Goal: Task Accomplishment & Management: Manage account settings

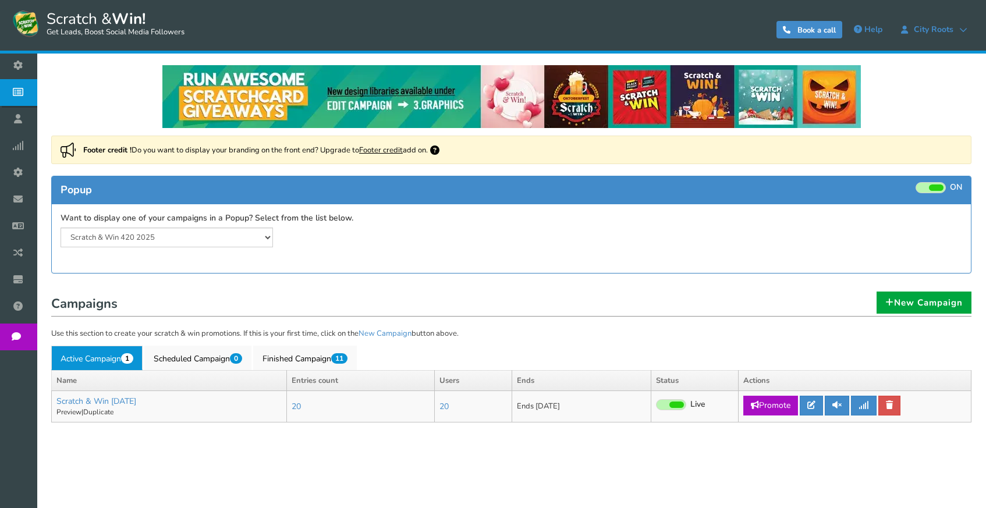
select select "20804"
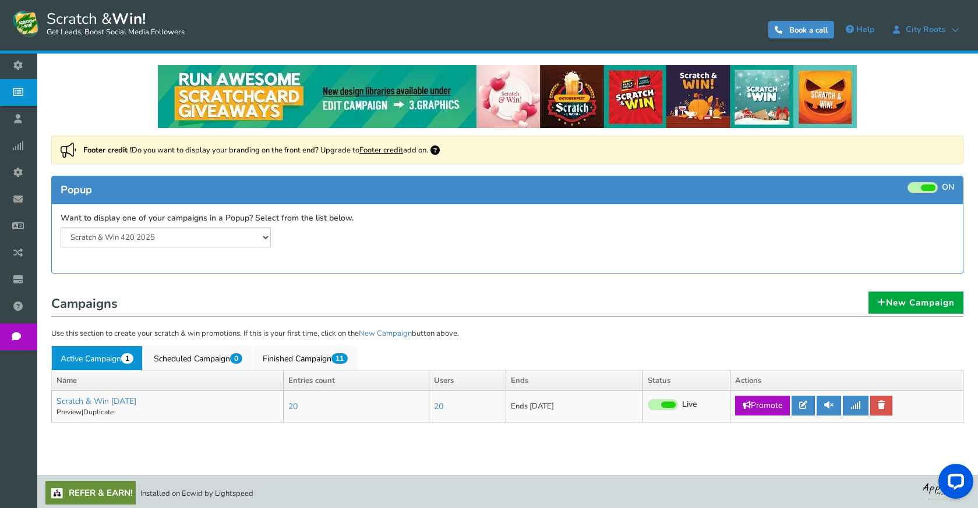
scroll to position [2, 0]
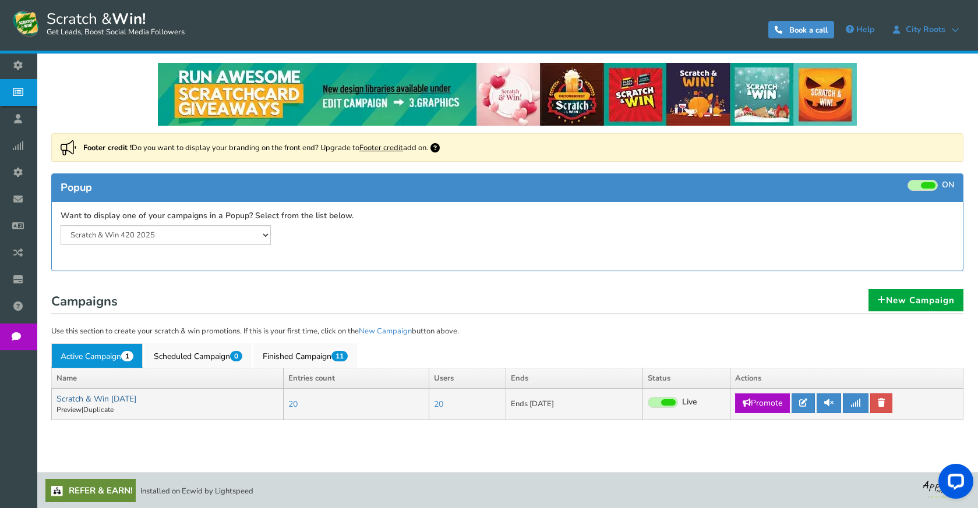
click at [82, 395] on link "Scratch & Win [DATE]" at bounding box center [96, 399] width 80 height 11
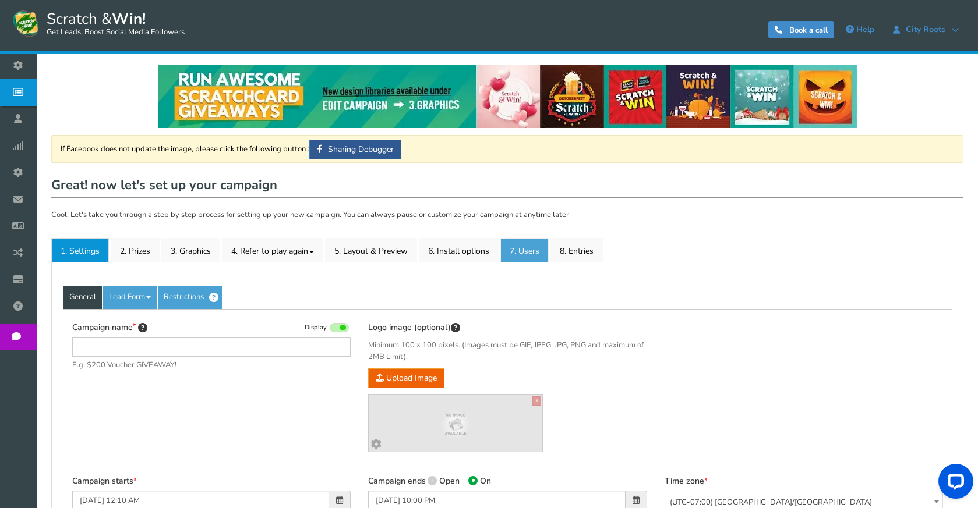
type input "Scratch & Win [DATE]"
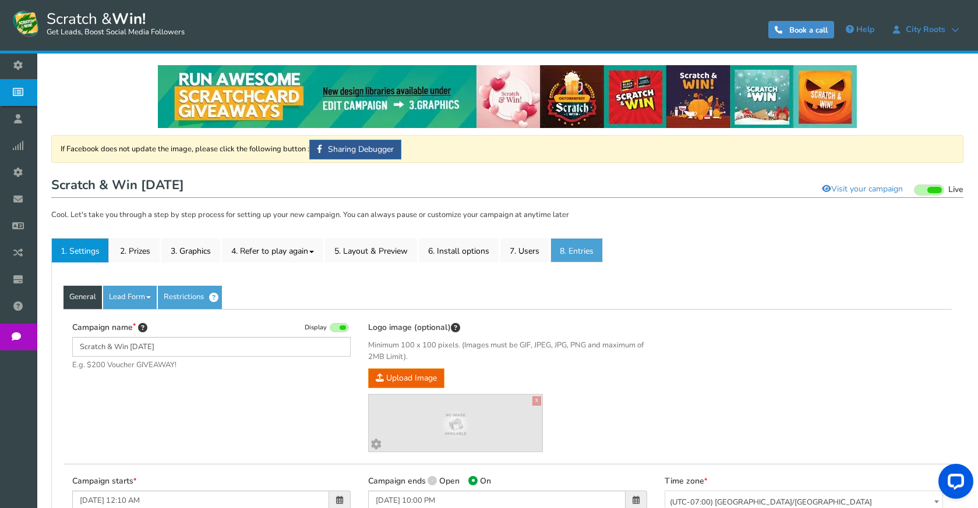
click at [571, 241] on link "8. Entries" at bounding box center [576, 250] width 52 height 24
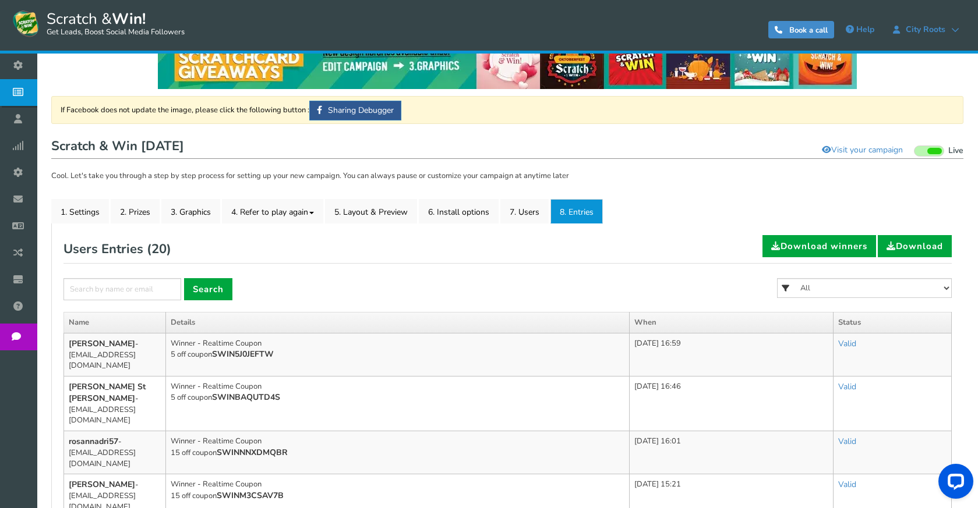
scroll to position [116, 0]
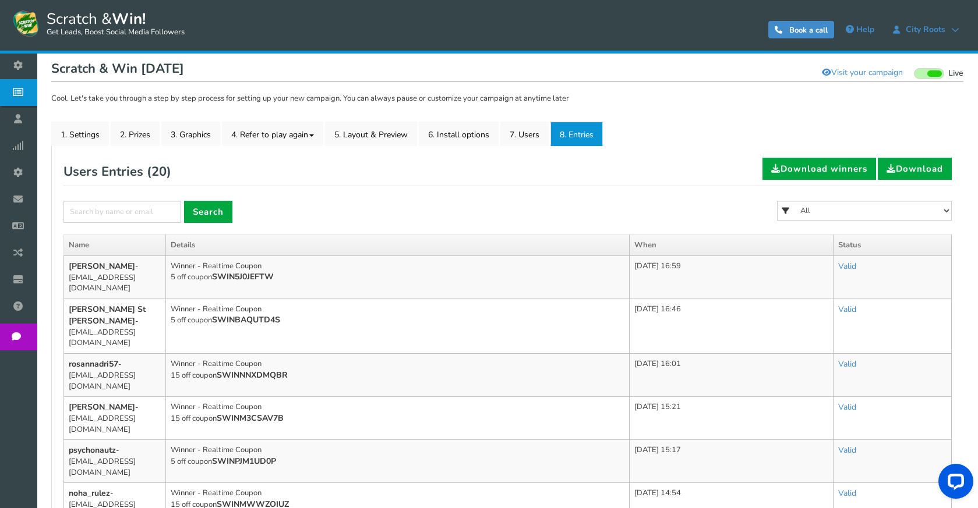
click at [457, 209] on form "× Search All FREE 500 POINTS HALLOWEEN GOODIE BAG FREE 28 GRAMS OF SMALLS FLOWE…" at bounding box center [507, 218] width 888 height 34
click at [573, 132] on link "8. Entries" at bounding box center [576, 134] width 52 height 24
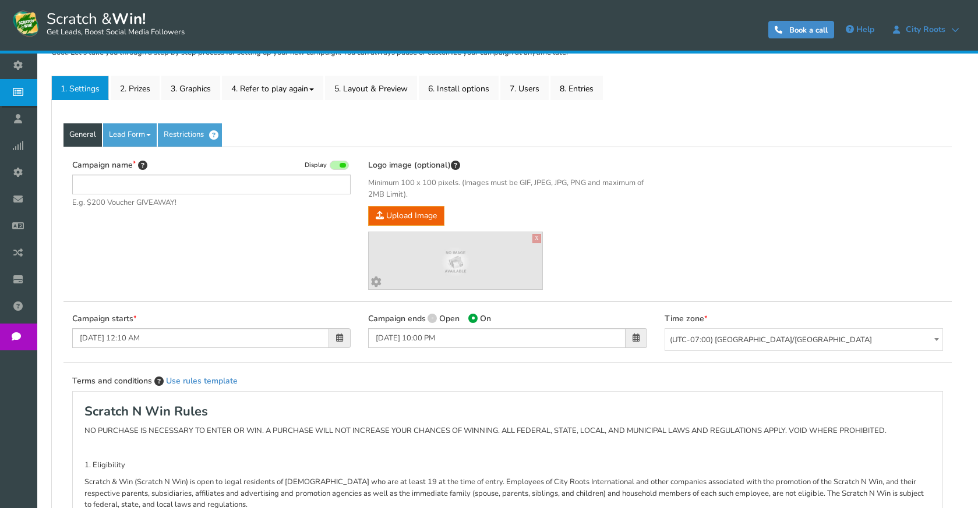
scroll to position [175, 0]
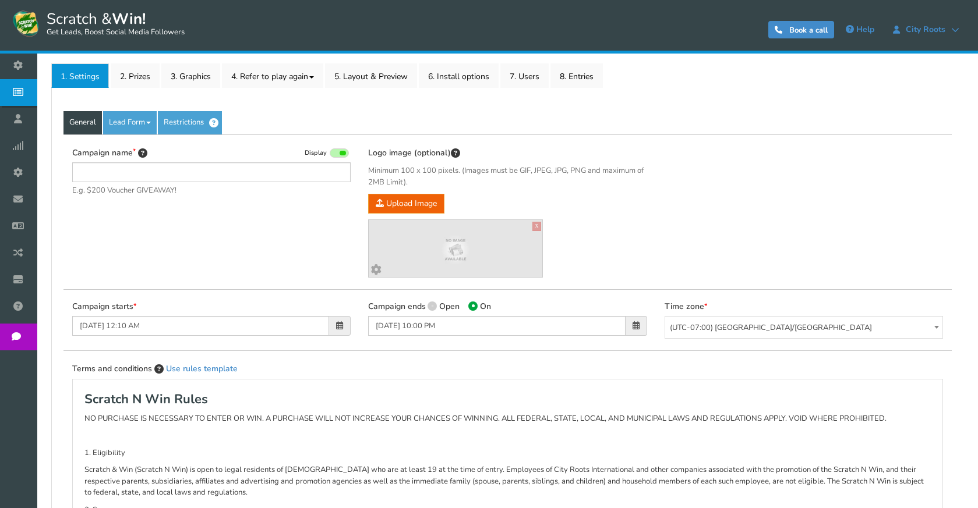
type input "Scratch & Win [DATE]"
click at [573, 81] on link "8. Entries" at bounding box center [576, 75] width 52 height 24
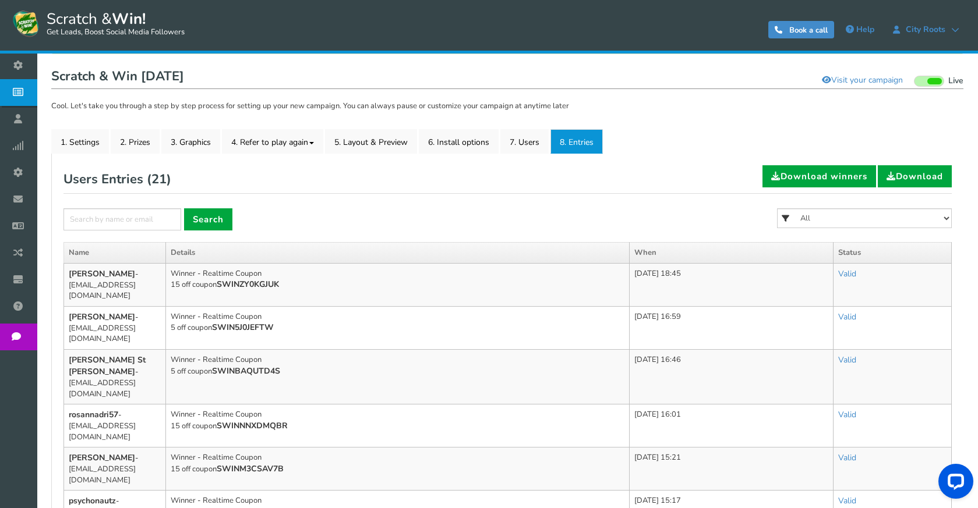
scroll to position [116, 0]
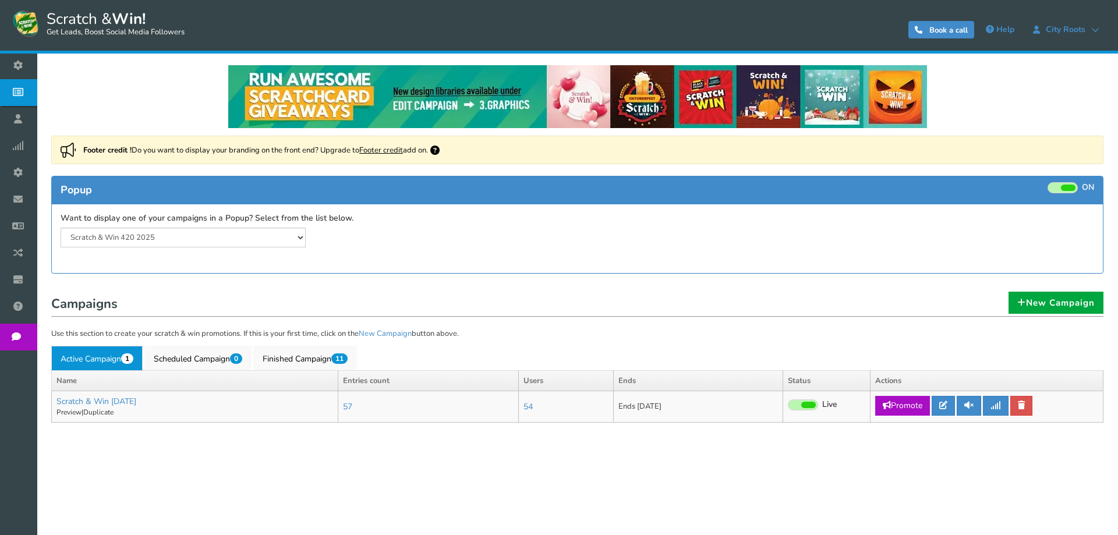
select select "20804"
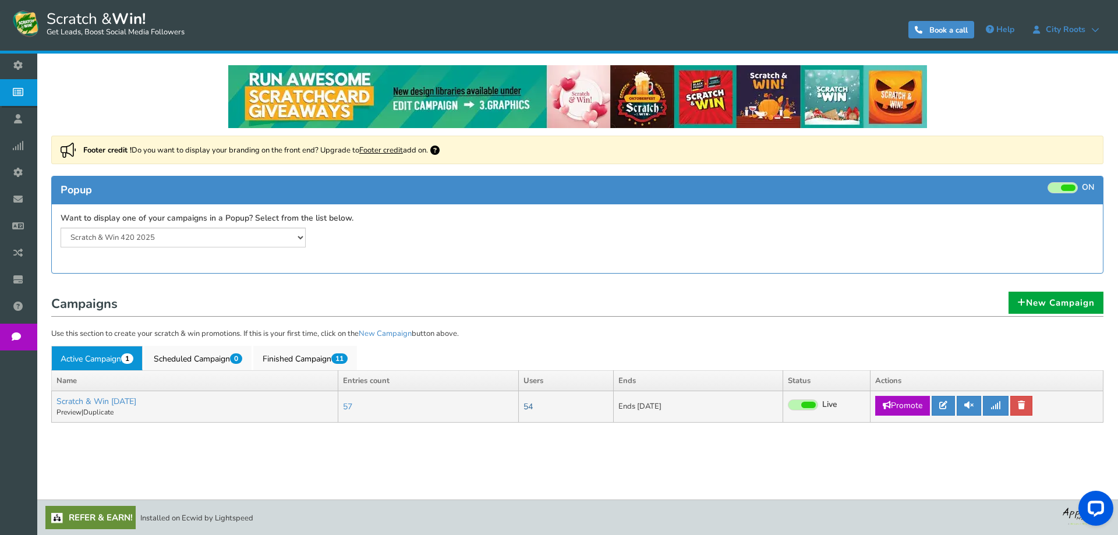
click at [533, 406] on link "54" at bounding box center [527, 406] width 9 height 11
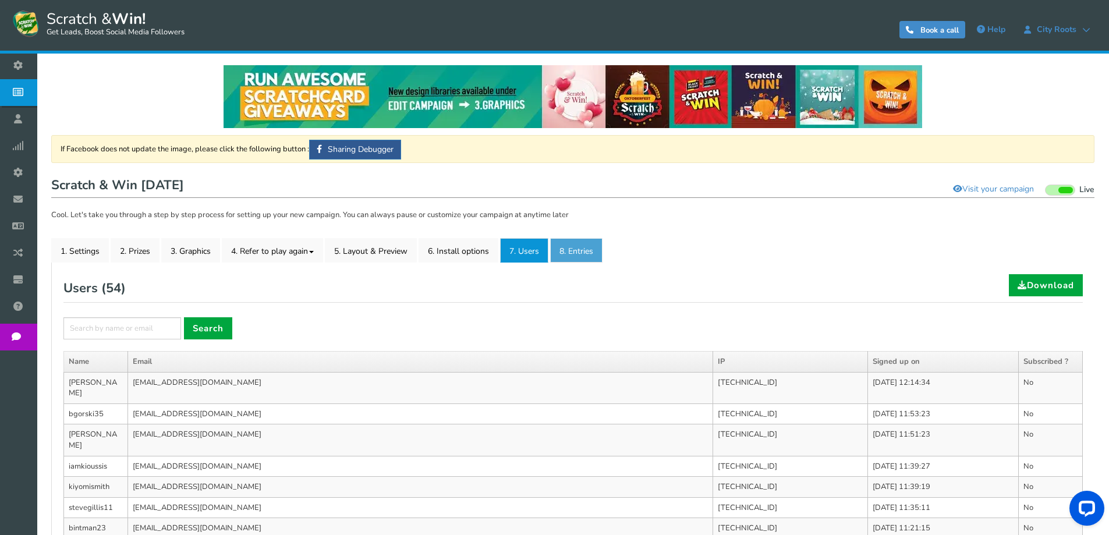
click at [589, 250] on link "8. Entries" at bounding box center [576, 250] width 52 height 24
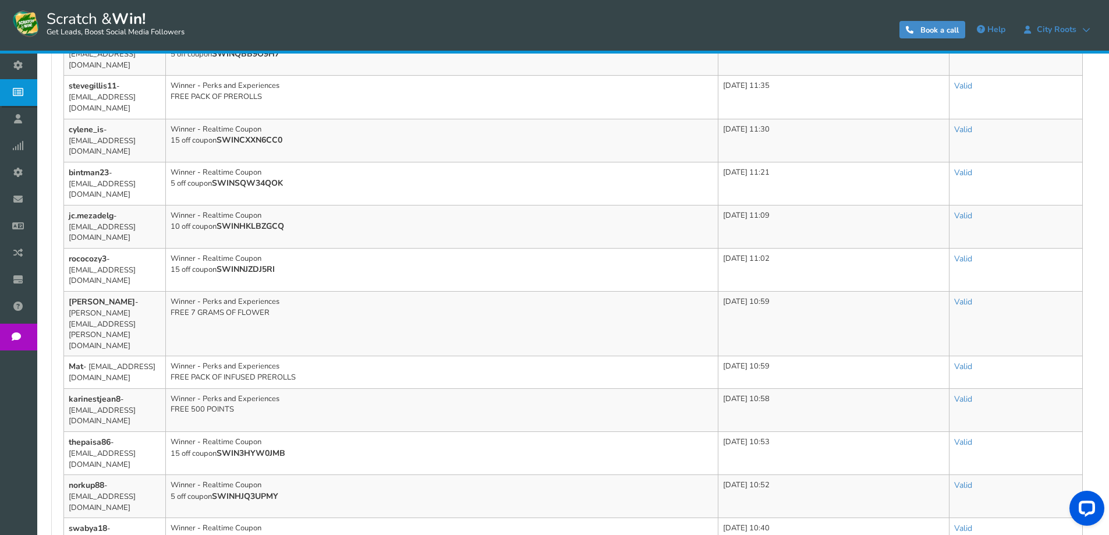
scroll to position [571, 0]
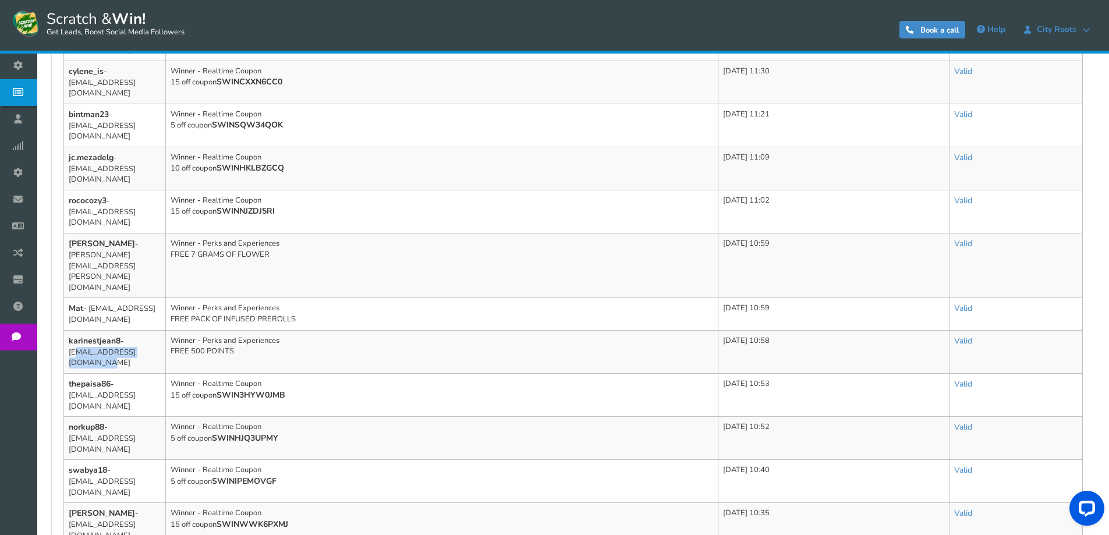
drag, startPoint x: 155, startPoint y: 224, endPoint x: 70, endPoint y: 223, distance: 85.6
click at [70, 330] on td "karinestjean8 - karinestjean8@gmail.com" at bounding box center [115, 351] width 102 height 43
copy td "karinestjean8@gmail.com"
click at [115, 335] on b "karinestjean8" at bounding box center [95, 340] width 52 height 11
drag, startPoint x: 98, startPoint y: 211, endPoint x: 70, endPoint y: 211, distance: 28.0
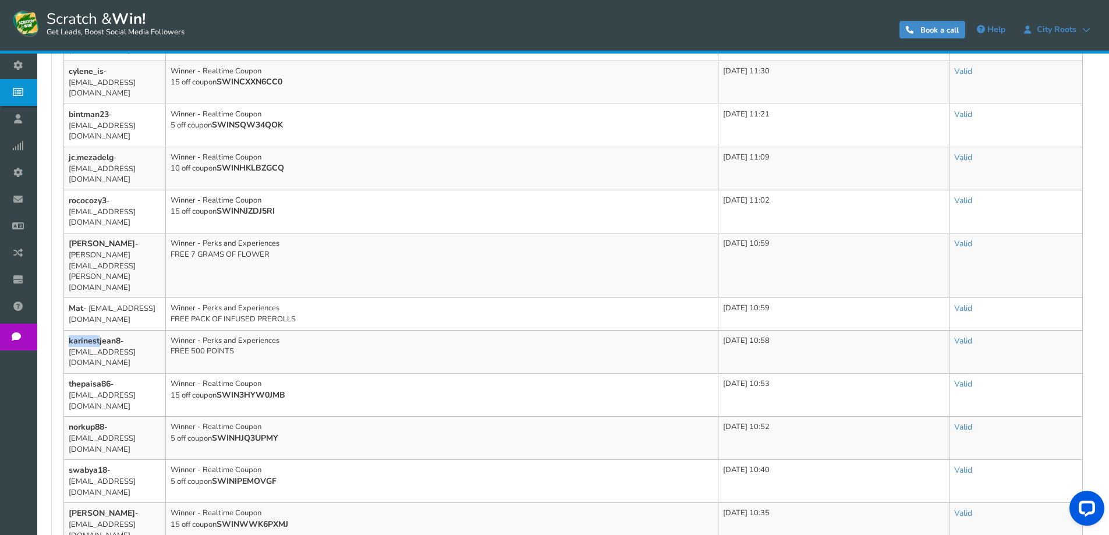
click at [70, 335] on b "karinestjean8" at bounding box center [95, 340] width 52 height 11
copy b "karinest"
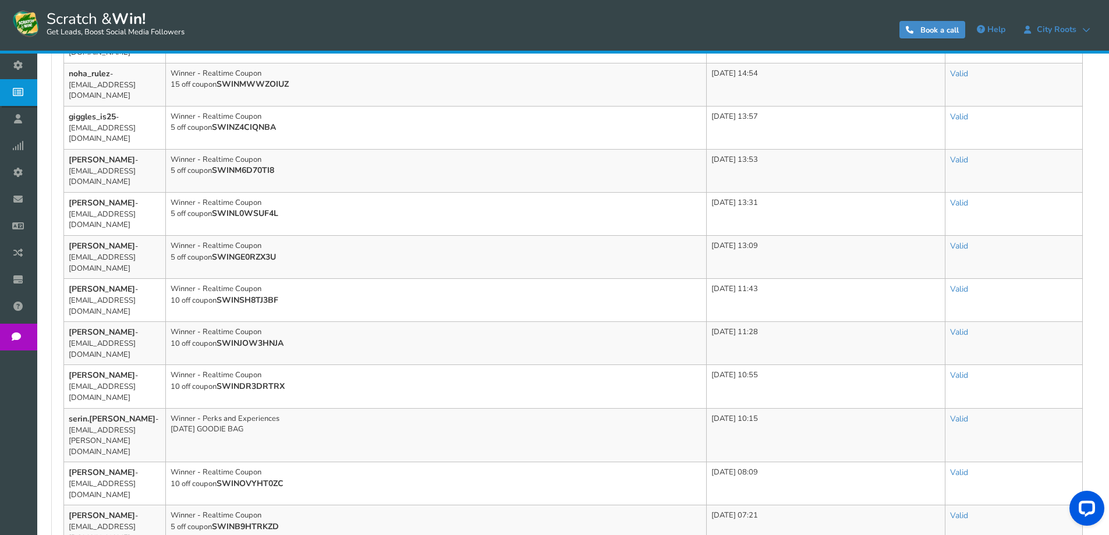
scroll to position [608, 0]
